Goal: Transaction & Acquisition: Purchase product/service

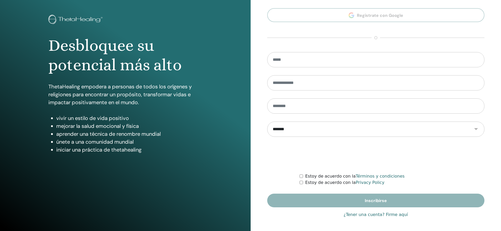
type input "**********"
click at [364, 214] on link "¿Tener una cuenta? Firme aquí" at bounding box center [375, 214] width 64 height 6
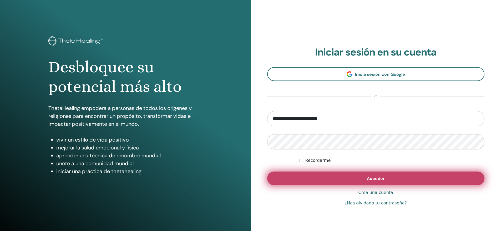
click at [391, 176] on button "Acceder" at bounding box center [376, 178] width 218 height 14
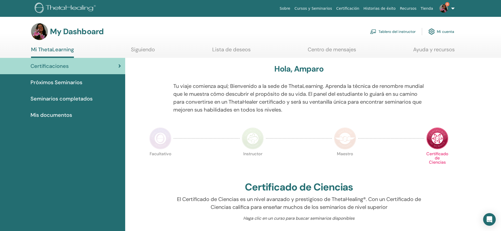
click at [390, 32] on link "Tablero del instructor" at bounding box center [393, 32] width 46 height 12
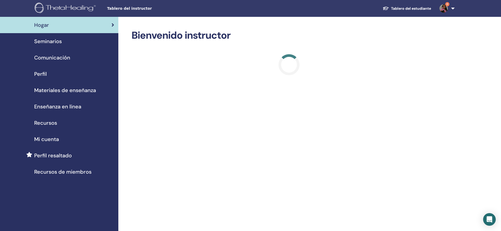
click at [48, 42] on span "Seminarios" at bounding box center [48, 41] width 28 height 8
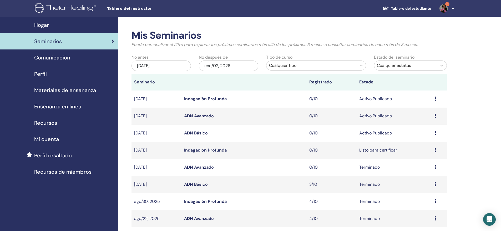
click at [198, 134] on link "ADN Básico" at bounding box center [196, 133] width 24 height 6
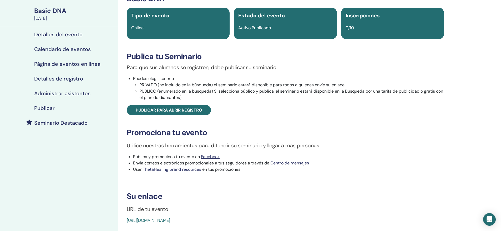
scroll to position [26, 0]
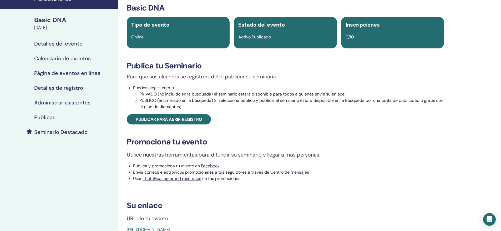
click at [74, 132] on h4 "Seminario Destacado" at bounding box center [60, 132] width 53 height 6
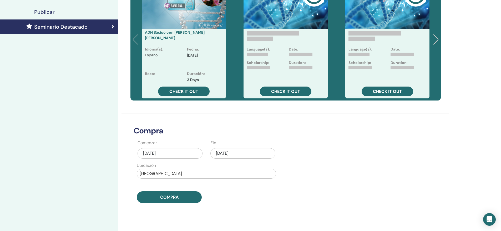
scroll to position [158, 0]
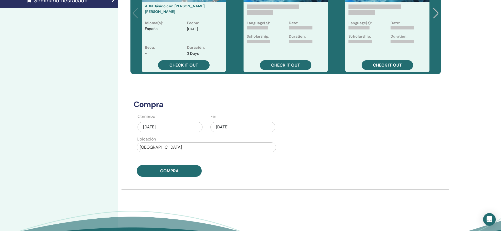
click at [250, 129] on div "oct/02, 2025" at bounding box center [242, 127] width 65 height 11
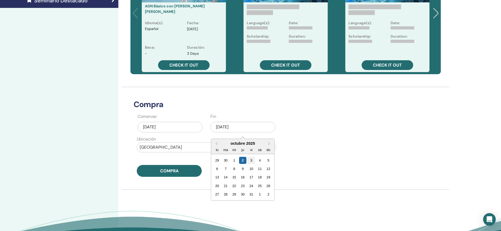
click at [251, 161] on div "3" at bounding box center [251, 160] width 7 height 7
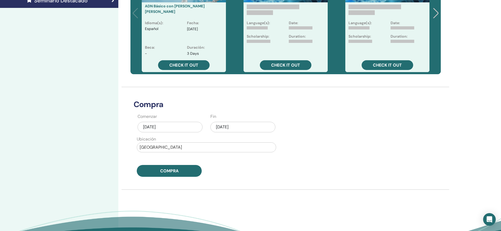
click at [186, 123] on div "oct/02, 2025" at bounding box center [170, 127] width 65 height 11
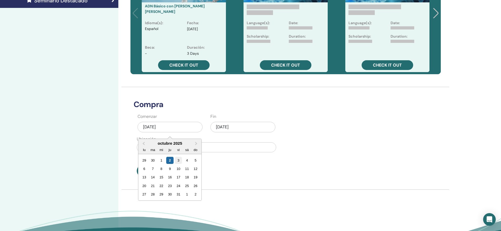
click at [177, 163] on div "3" at bounding box center [178, 160] width 7 height 7
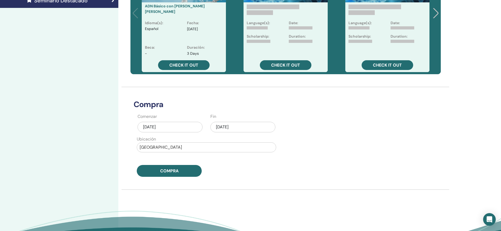
click at [235, 128] on div "oct/03, 2025" at bounding box center [242, 127] width 65 height 11
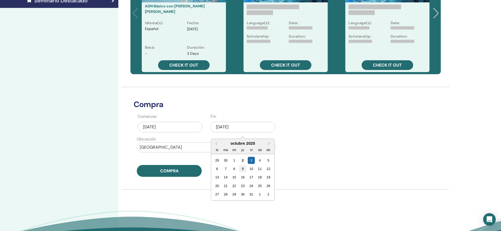
click at [242, 169] on div "9" at bounding box center [242, 168] width 7 height 7
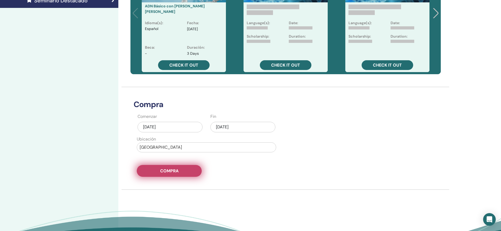
click at [171, 171] on span "Compra" at bounding box center [169, 171] width 18 height 6
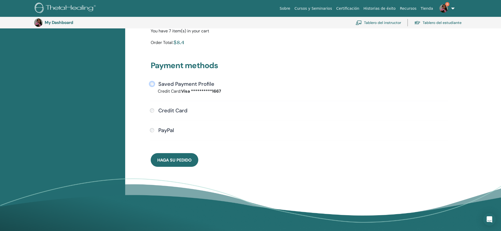
scroll to position [117, 0]
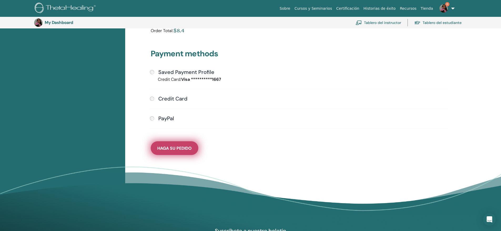
click at [170, 146] on span "Haga su pedido" at bounding box center [174, 148] width 34 height 6
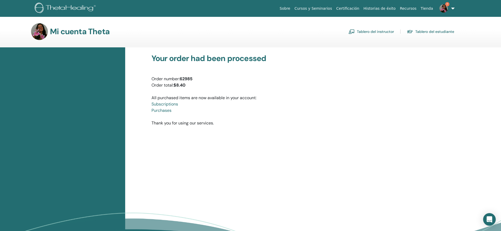
drag, startPoint x: 374, startPoint y: 31, endPoint x: 380, endPoint y: 36, distance: 7.8
click at [374, 31] on link "Tablero del instructor" at bounding box center [371, 31] width 46 height 8
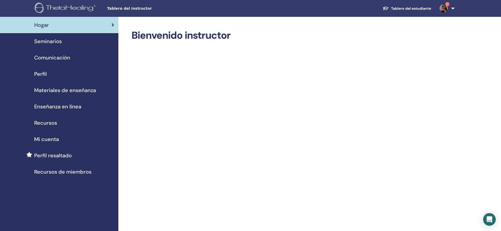
click at [56, 42] on span "Seminarios" at bounding box center [48, 41] width 28 height 8
